Goal: Book appointment/travel/reservation

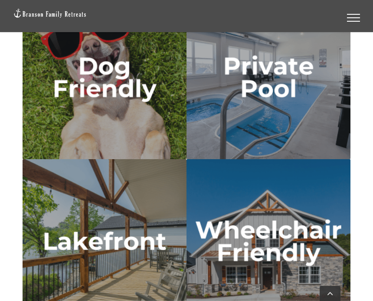
scroll to position [2455, 0]
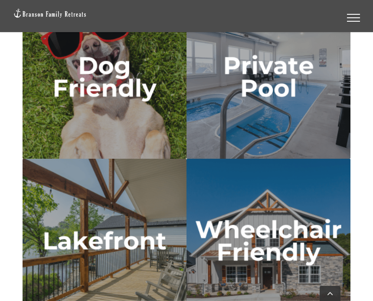
click at [149, 103] on img "dog friendly" at bounding box center [105, 77] width 164 height 164
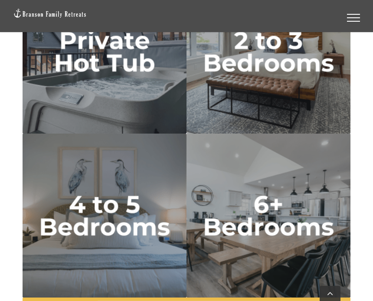
scroll to position [2807, 0]
click at [289, 211] on img "6 plus bedrooms" at bounding box center [268, 216] width 164 height 164
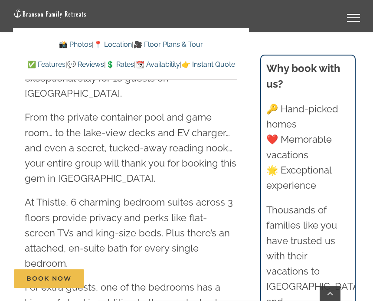
scroll to position [949, 0]
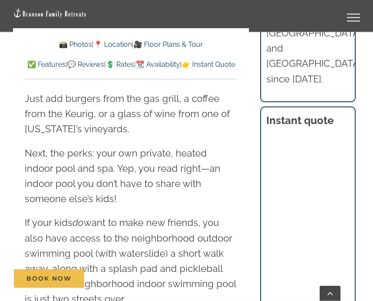
scroll to position [1043, 0]
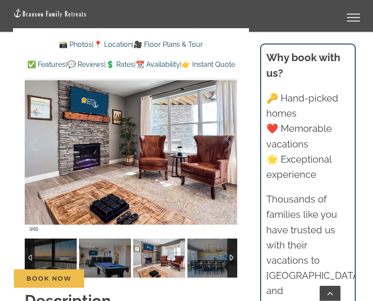
scroll to position [592, 0]
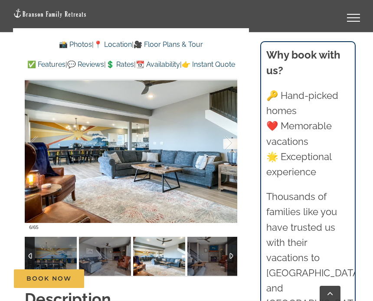
click at [207, 263] on img at bounding box center [213, 256] width 52 height 39
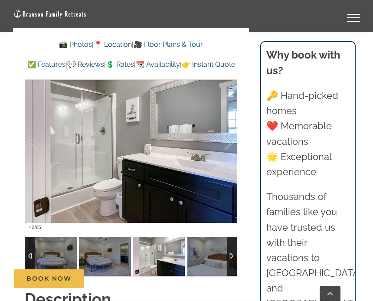
click at [219, 253] on img at bounding box center [213, 256] width 52 height 39
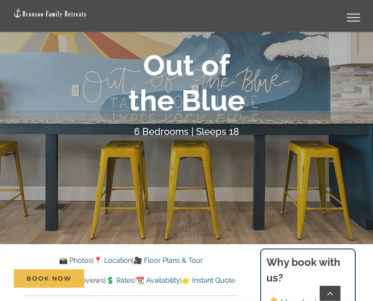
scroll to position [24, 0]
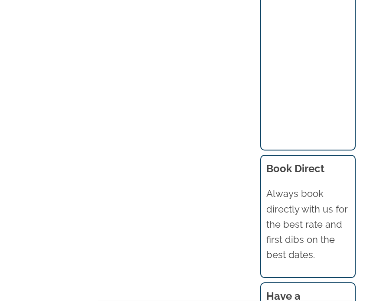
scroll to position [863, 0]
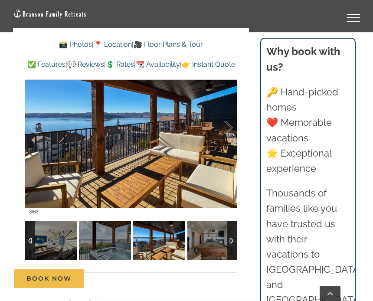
scroll to position [601, 0]
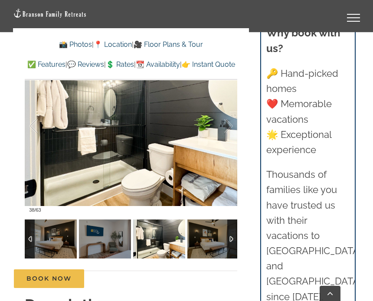
click at [214, 237] on img at bounding box center [213, 238] width 52 height 39
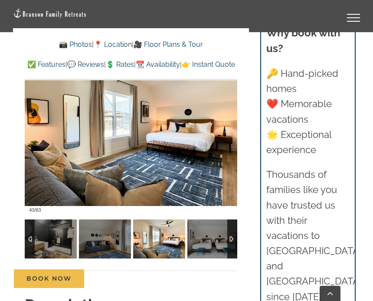
click at [214, 240] on img at bounding box center [213, 238] width 52 height 39
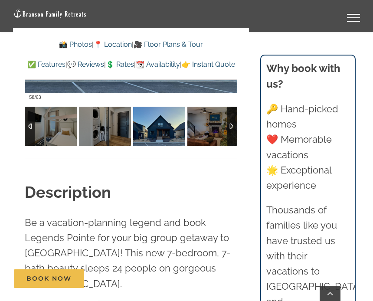
scroll to position [713, 0]
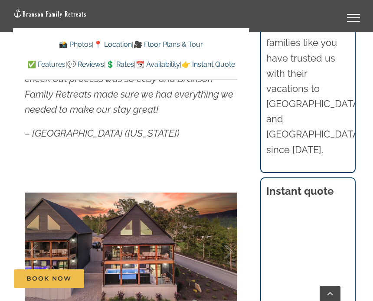
scroll to position [574, 0]
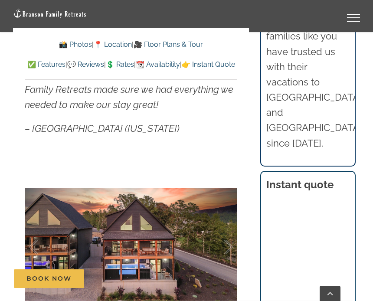
click at [286, 288] on div "Book Now" at bounding box center [193, 278] width 358 height 19
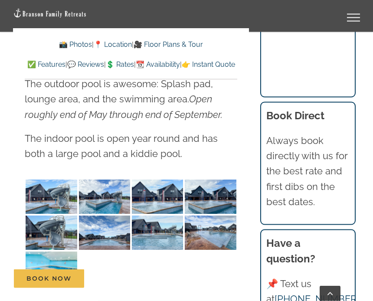
scroll to position [2297, 0]
click at [60, 179] on img at bounding box center [51, 196] width 51 height 34
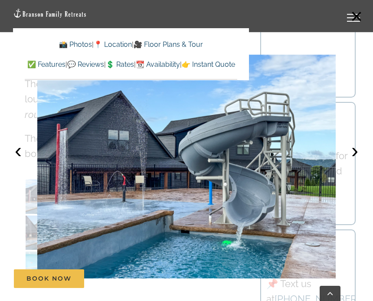
click at [351, 160] on button "›" at bounding box center [354, 150] width 19 height 19
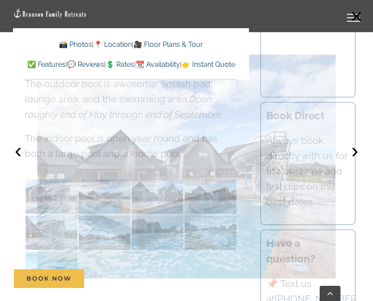
click at [355, 160] on button "›" at bounding box center [354, 150] width 19 height 19
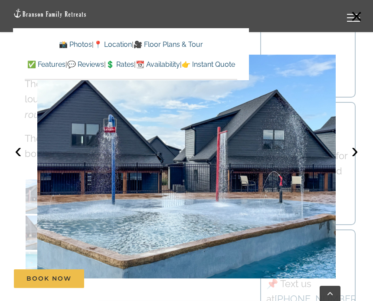
click at [357, 160] on button "›" at bounding box center [354, 150] width 19 height 19
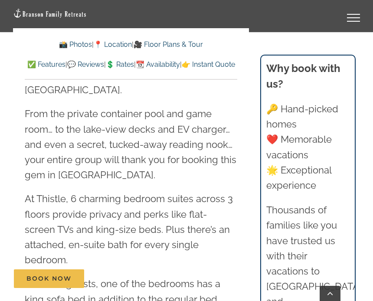
scroll to position [952, 0]
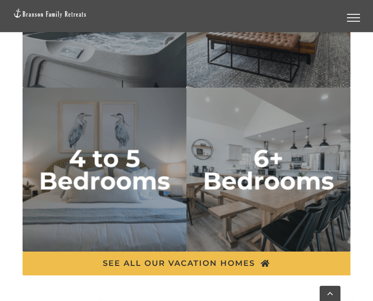
scroll to position [2850, 0]
